Goal: Transaction & Acquisition: Purchase product/service

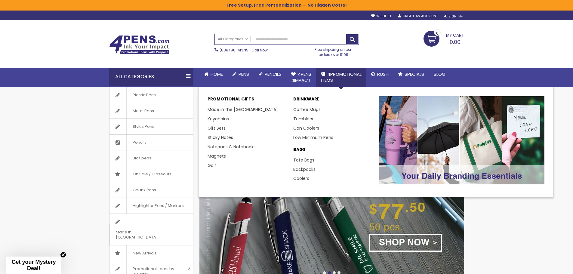
click at [344, 75] on span "4PROMOTIONAL ITEMS" at bounding box center [341, 77] width 41 height 12
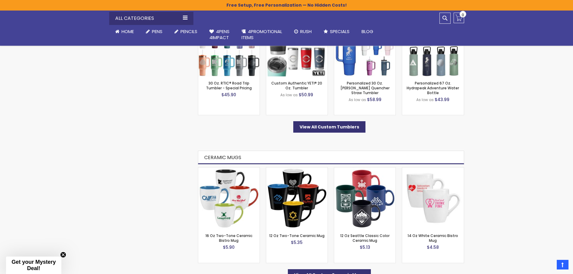
scroll to position [301, 0]
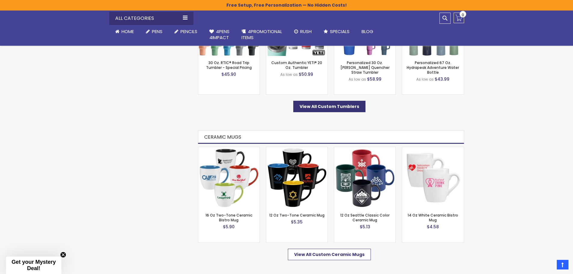
click at [337, 256] on span "View All Custom Ceramic Mugs" at bounding box center [329, 254] width 70 height 6
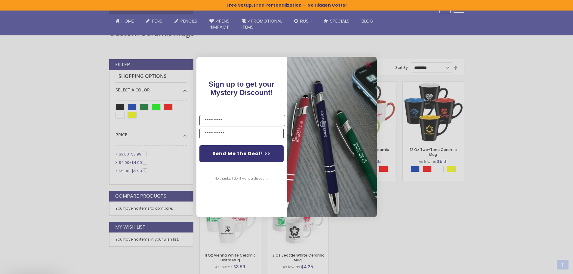
scroll to position [120, 0]
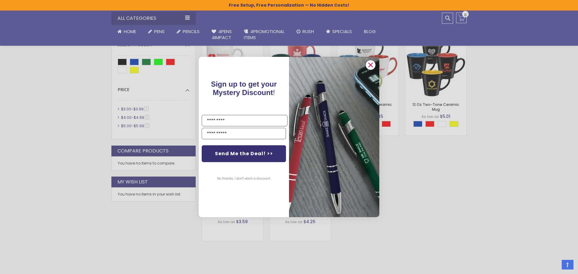
click at [369, 65] on circle "Close dialog" at bounding box center [370, 64] width 9 height 9
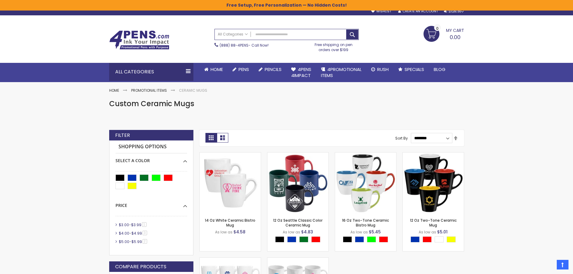
scroll to position [0, 0]
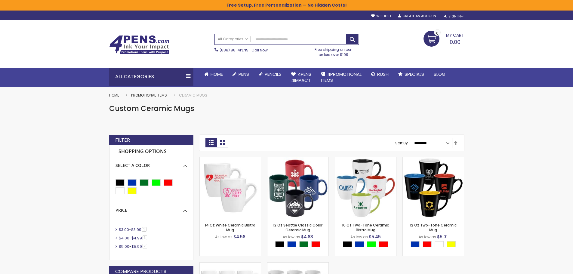
click at [367, 118] on div "Custom Ceramic Mugs" at bounding box center [286, 112] width 355 height 16
